Goal: Information Seeking & Learning: Learn about a topic

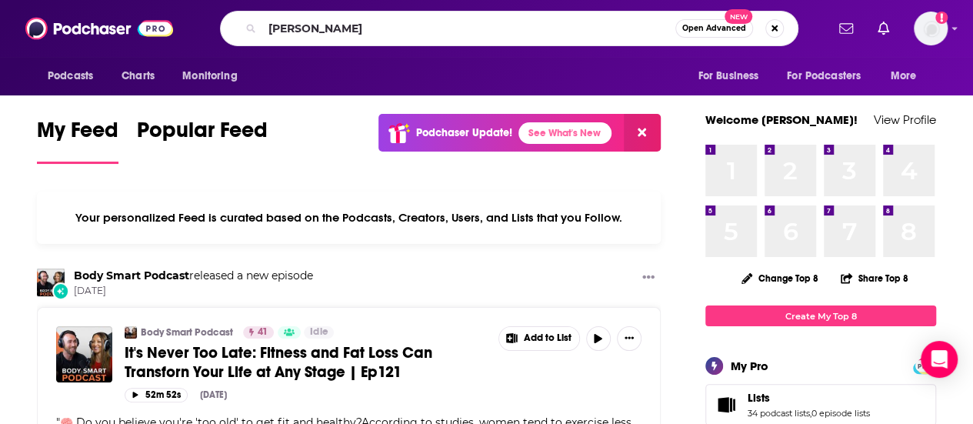
type input "[PERSON_NAME]"
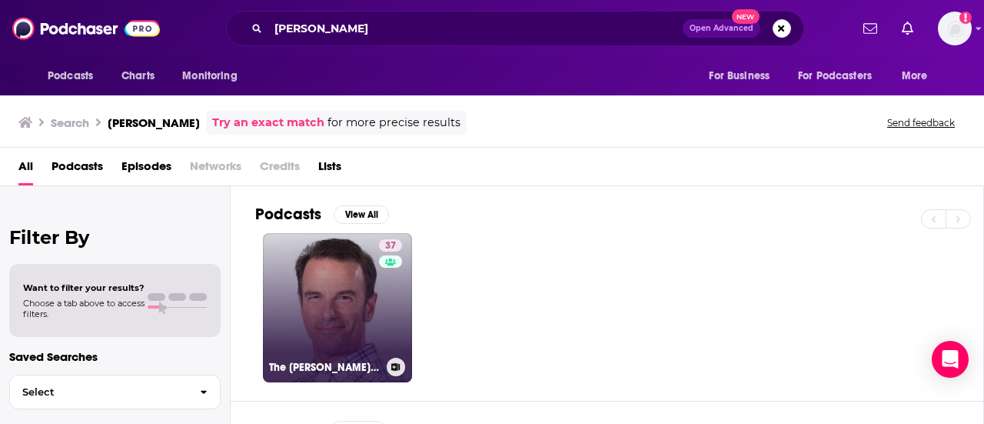
click at [336, 349] on link "37 The [PERSON_NAME] Show" at bounding box center [337, 307] width 149 height 149
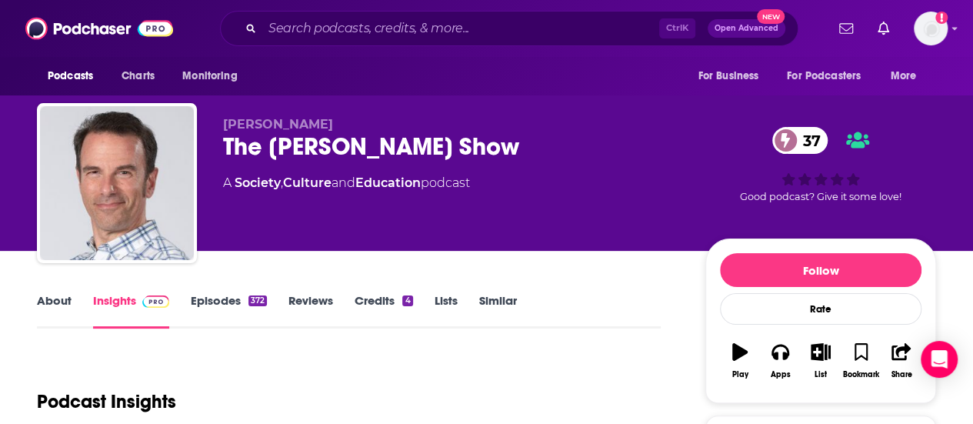
click at [58, 303] on link "About" at bounding box center [54, 310] width 35 height 35
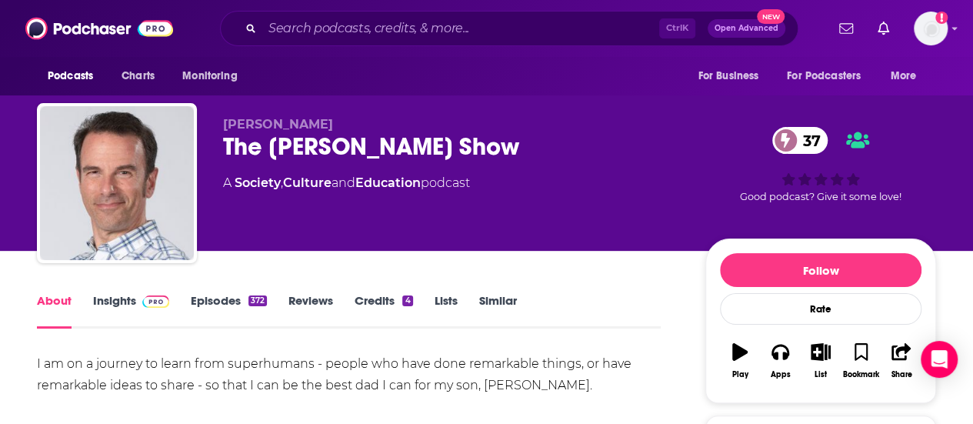
click at [115, 299] on link "Insights" at bounding box center [131, 310] width 76 height 35
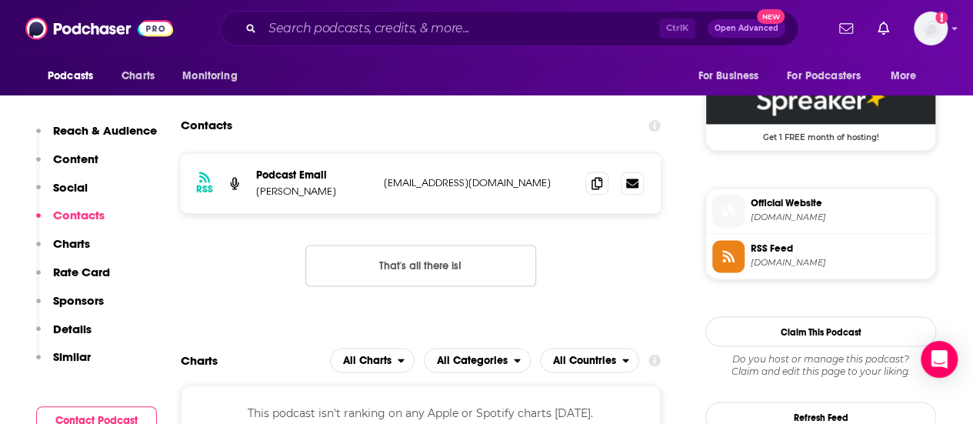
scroll to position [1093, 0]
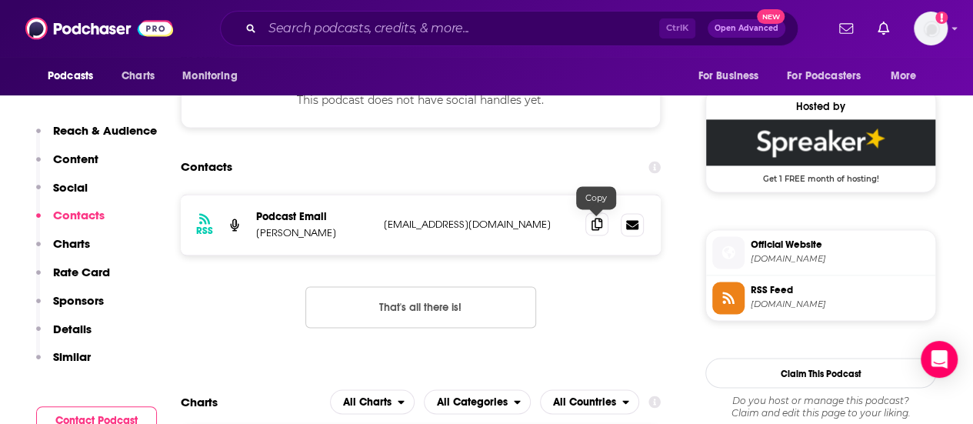
click at [595, 225] on icon at bounding box center [596, 224] width 11 height 12
